Goal: Information Seeking & Learning: Find specific fact

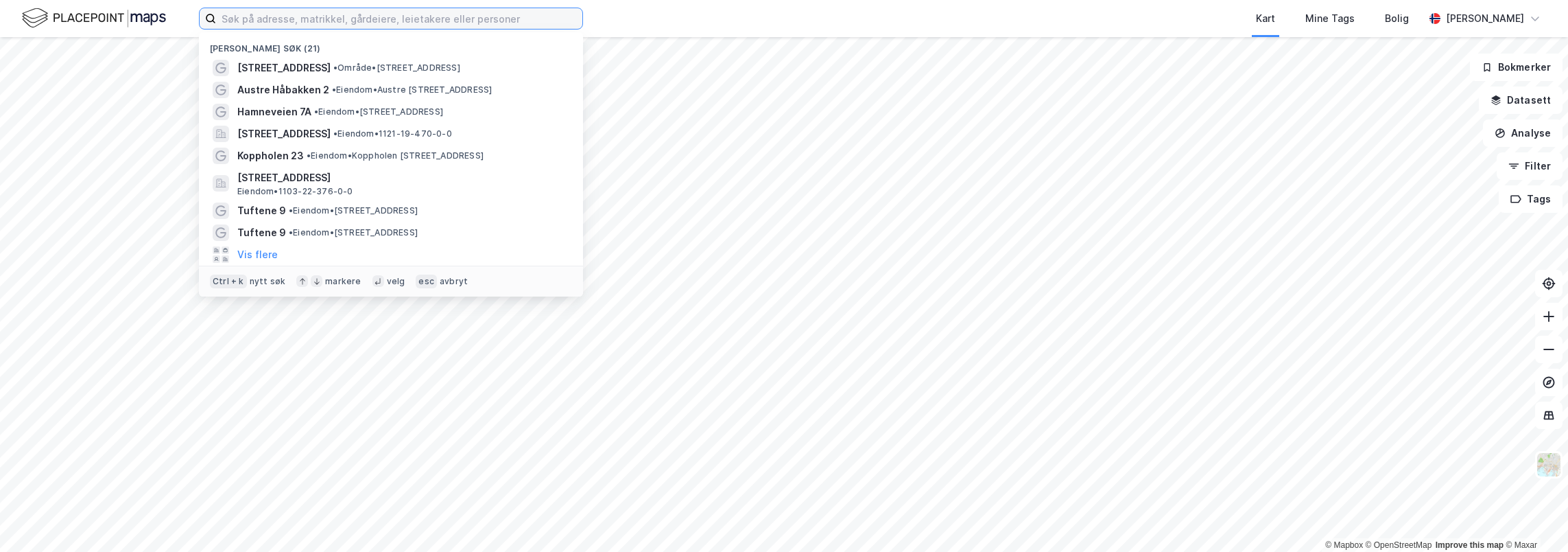
click at [419, 17] on input at bounding box center [399, 18] width 366 height 21
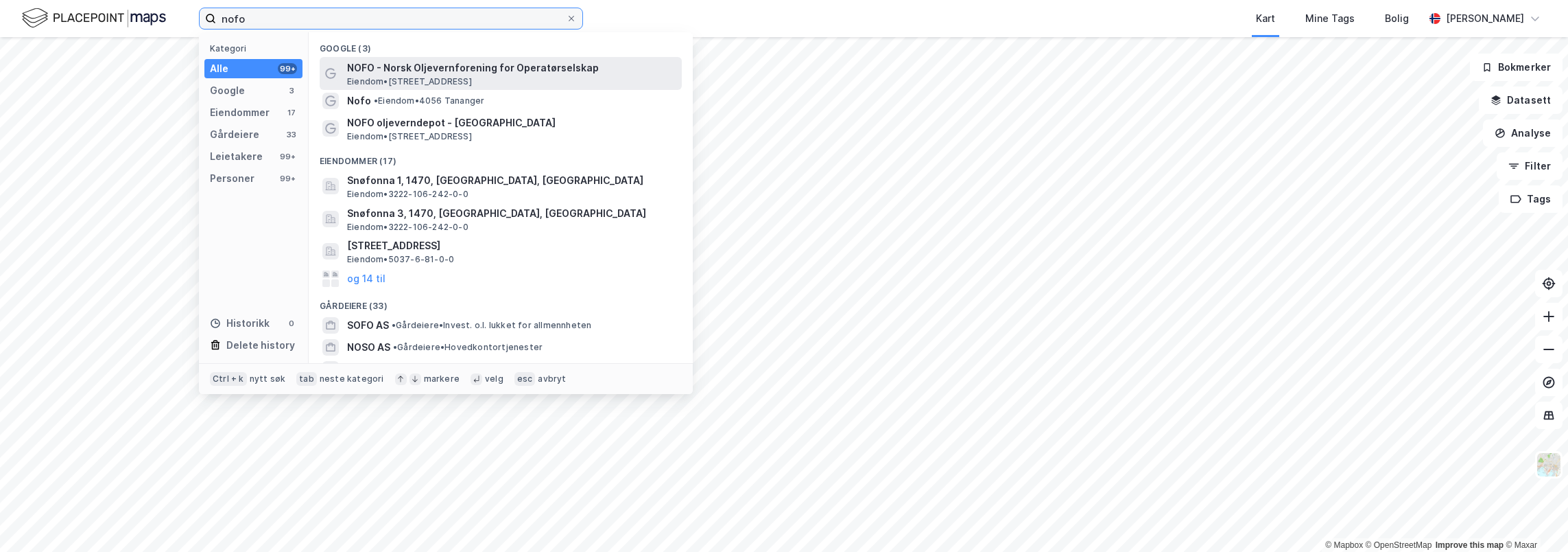
type input "nofo"
click at [447, 72] on span "NOFO - Norsk Oljevernforening for Operatørselskap" at bounding box center [512, 68] width 330 height 17
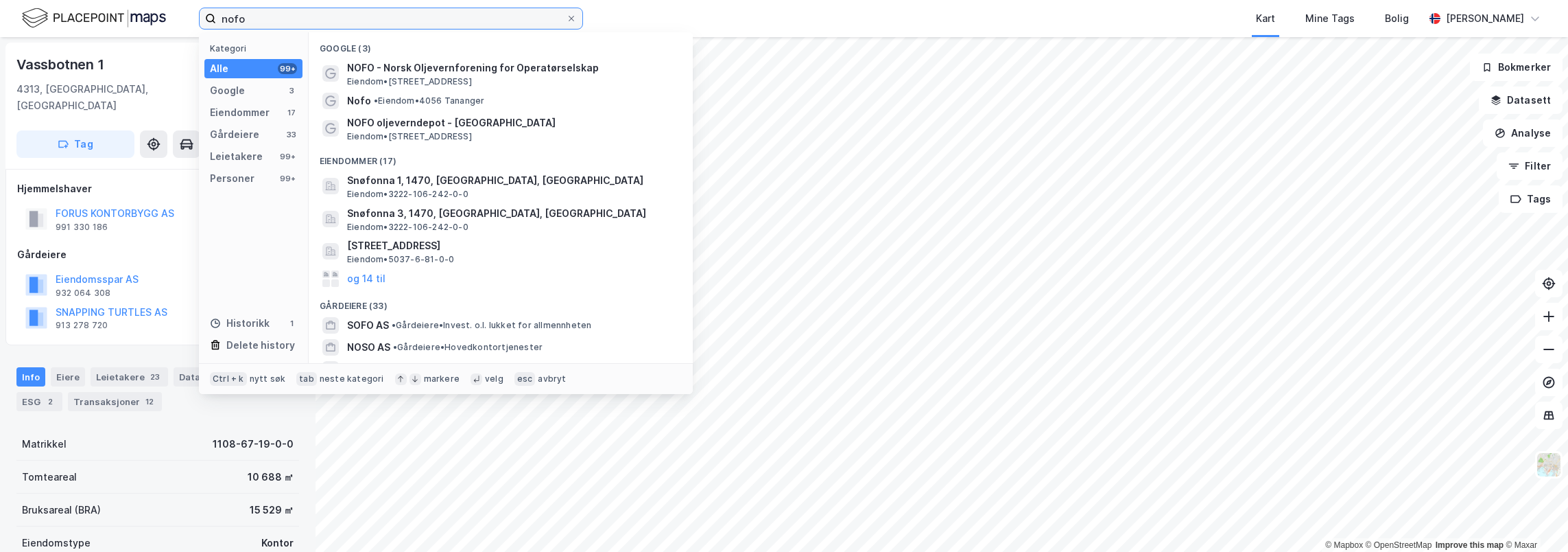
click at [316, 21] on input "nofo" at bounding box center [390, 18] width 349 height 21
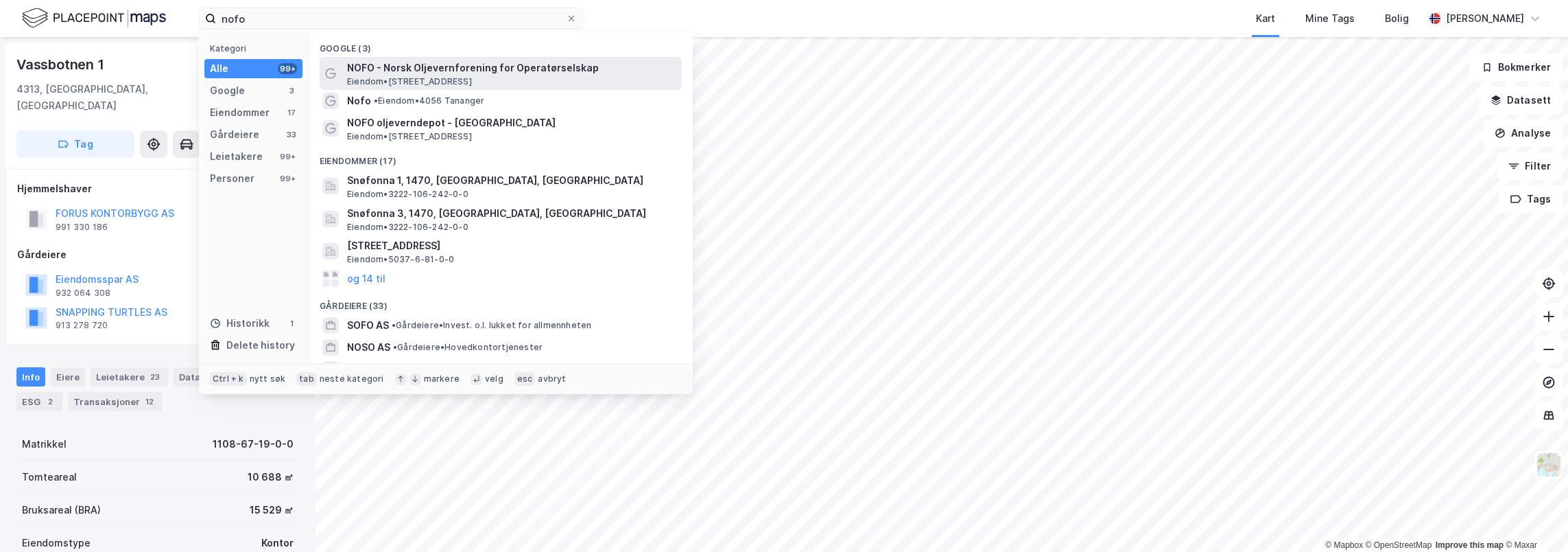
click at [413, 74] on span "NOFO - Norsk Oljevernforening for Operatørselskap" at bounding box center [512, 68] width 330 height 17
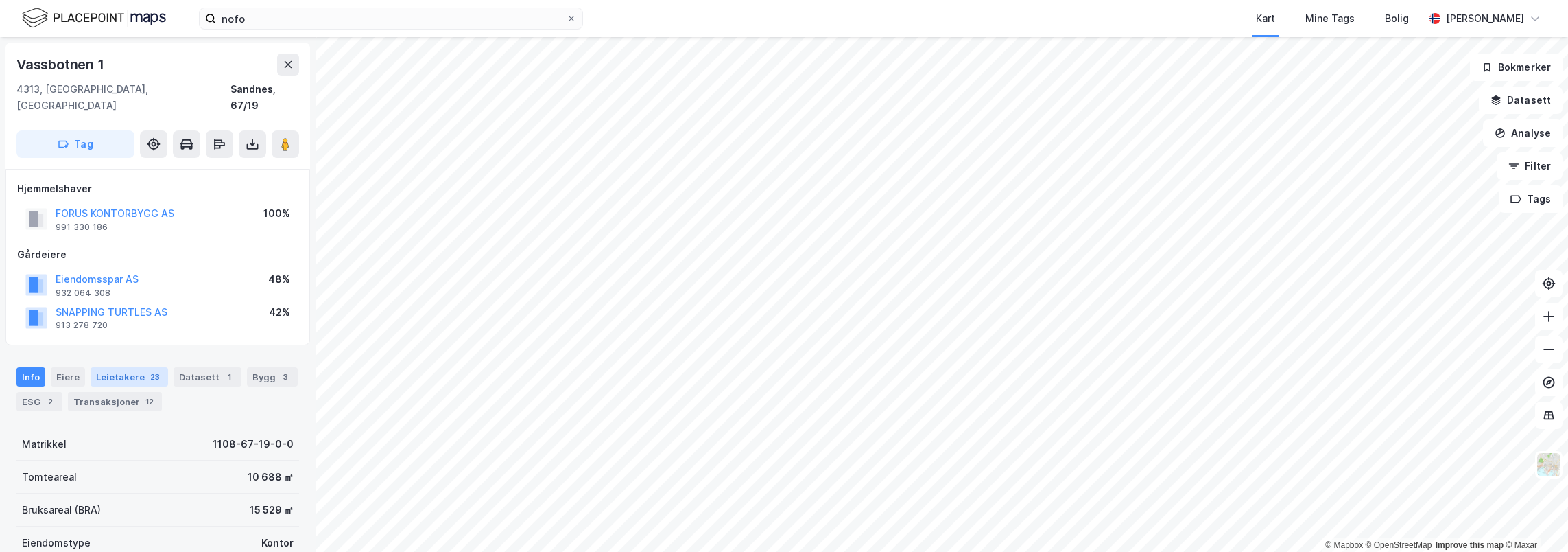
click at [138, 368] on div "Leietakere 23" at bounding box center [129, 377] width 78 height 19
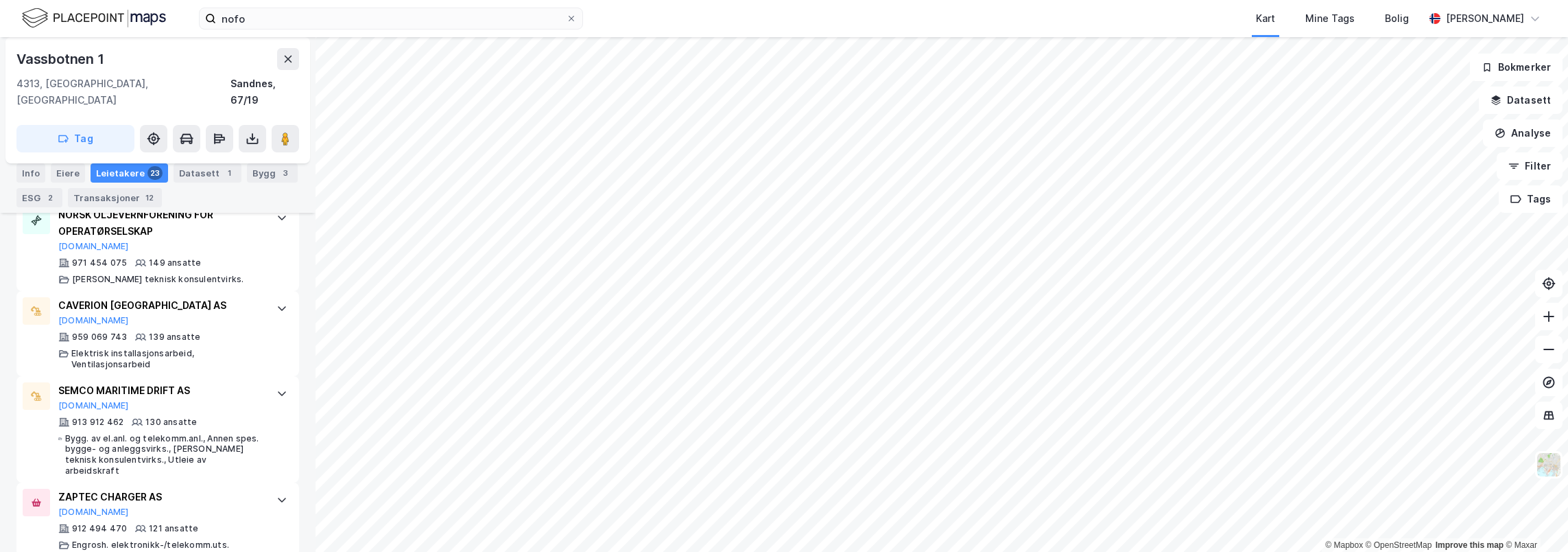
scroll to position [399, 0]
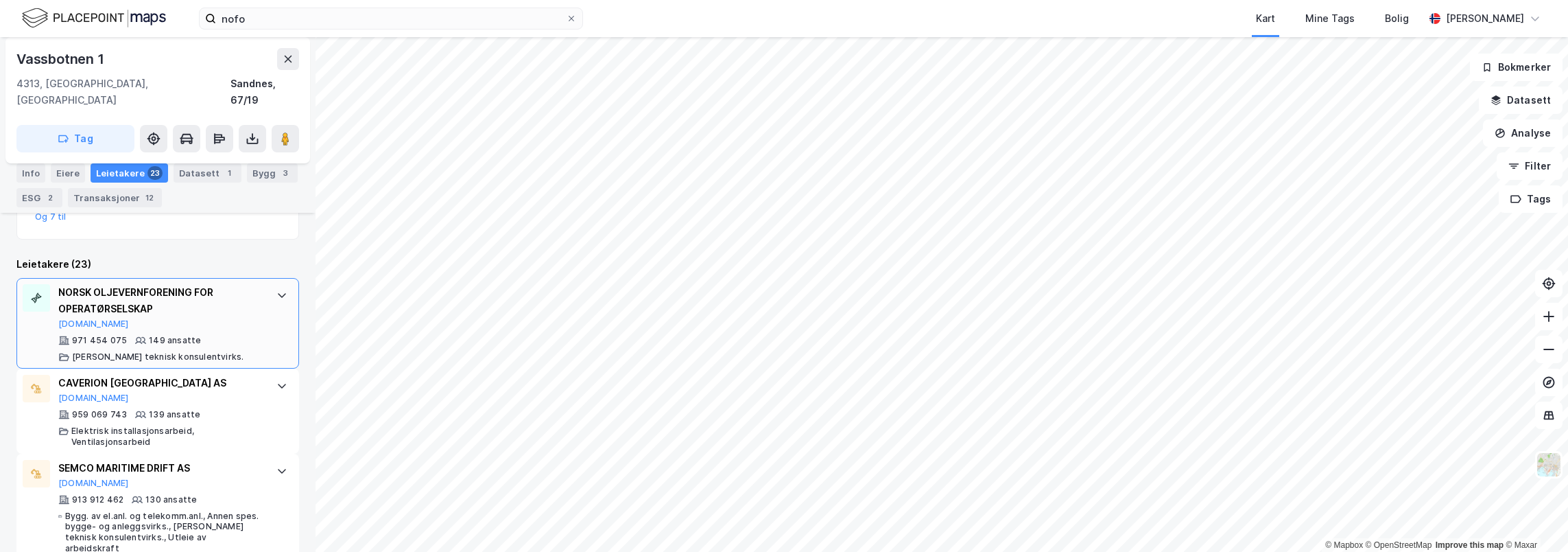
click at [159, 301] on div "NORSK OLJEVERNFORENING FOR OPERATØRSELSKAP [DOMAIN_NAME]" at bounding box center [160, 306] width 204 height 45
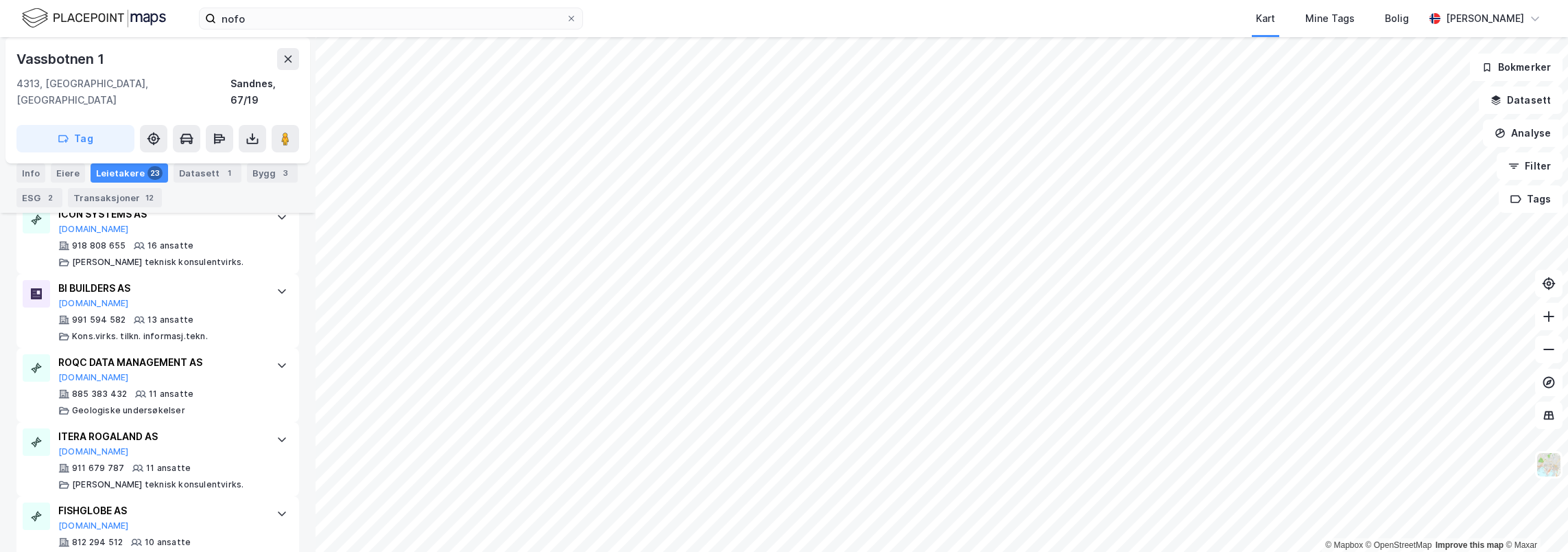
scroll to position [1977, 0]
